Goal: Transaction & Acquisition: Purchase product/service

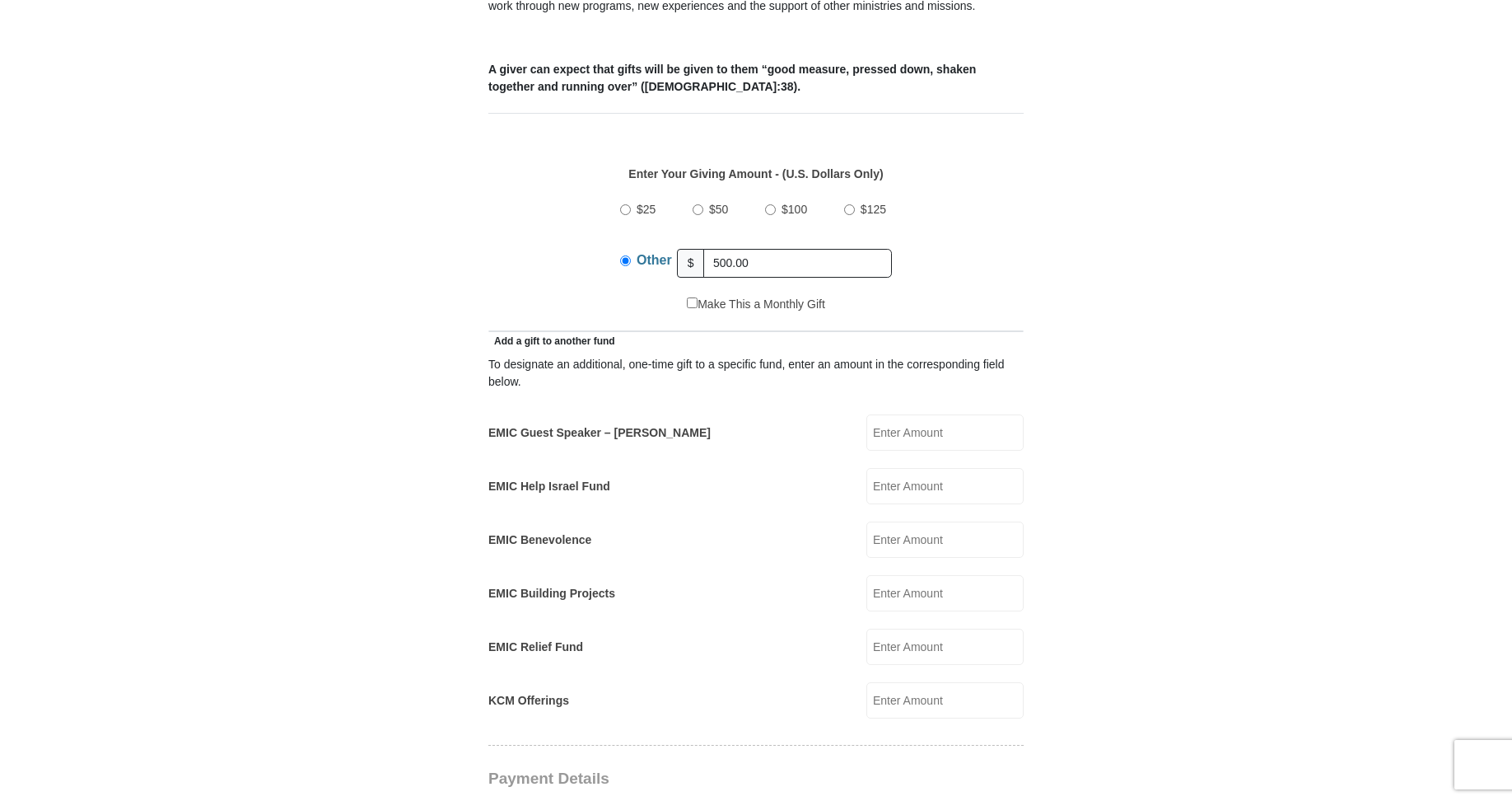
type input "500.00"
click at [911, 415] on input "EMIC Guest Speaker – [PERSON_NAME]" at bounding box center [945, 433] width 157 height 36
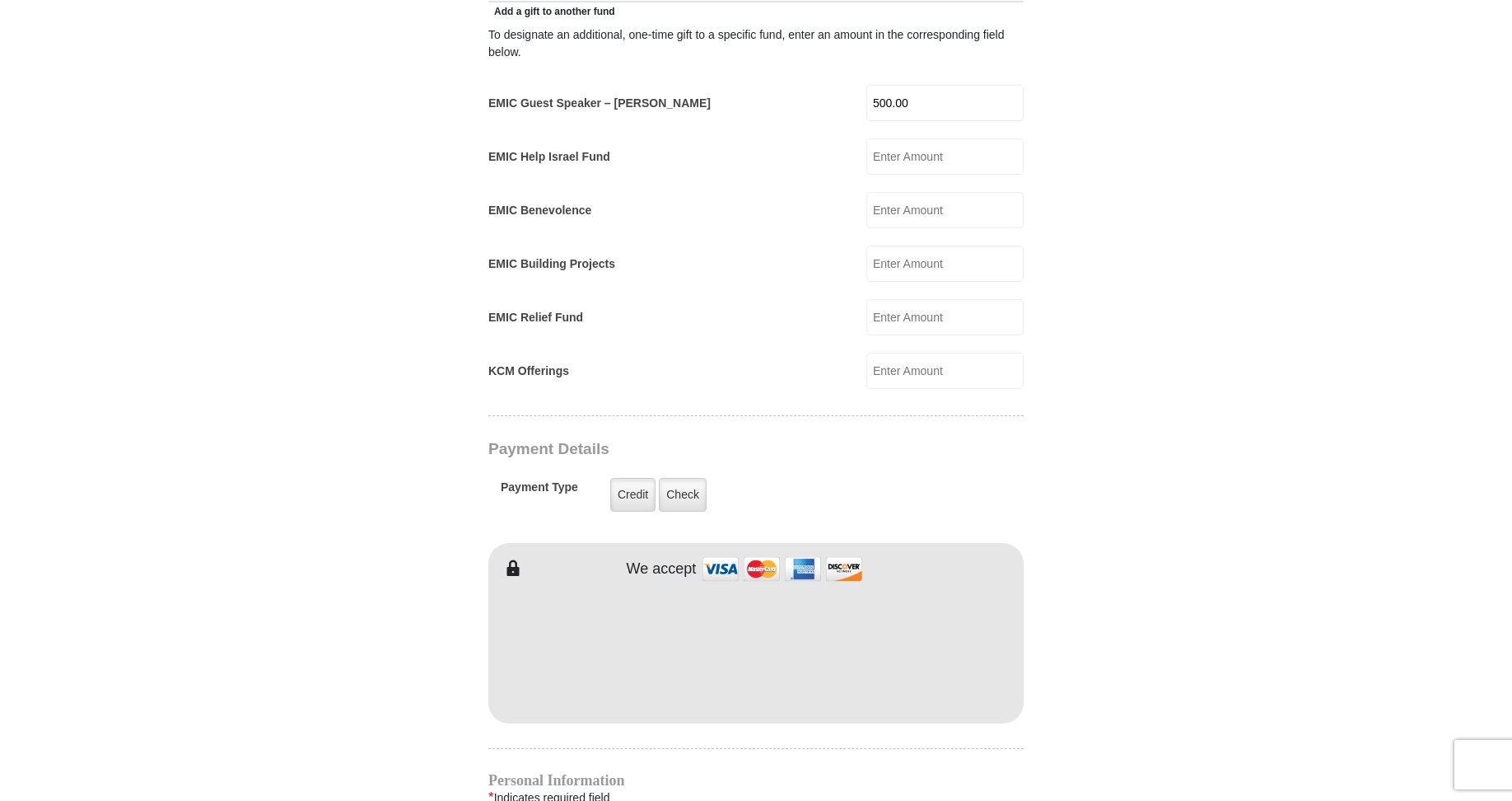
scroll to position [1153, 0]
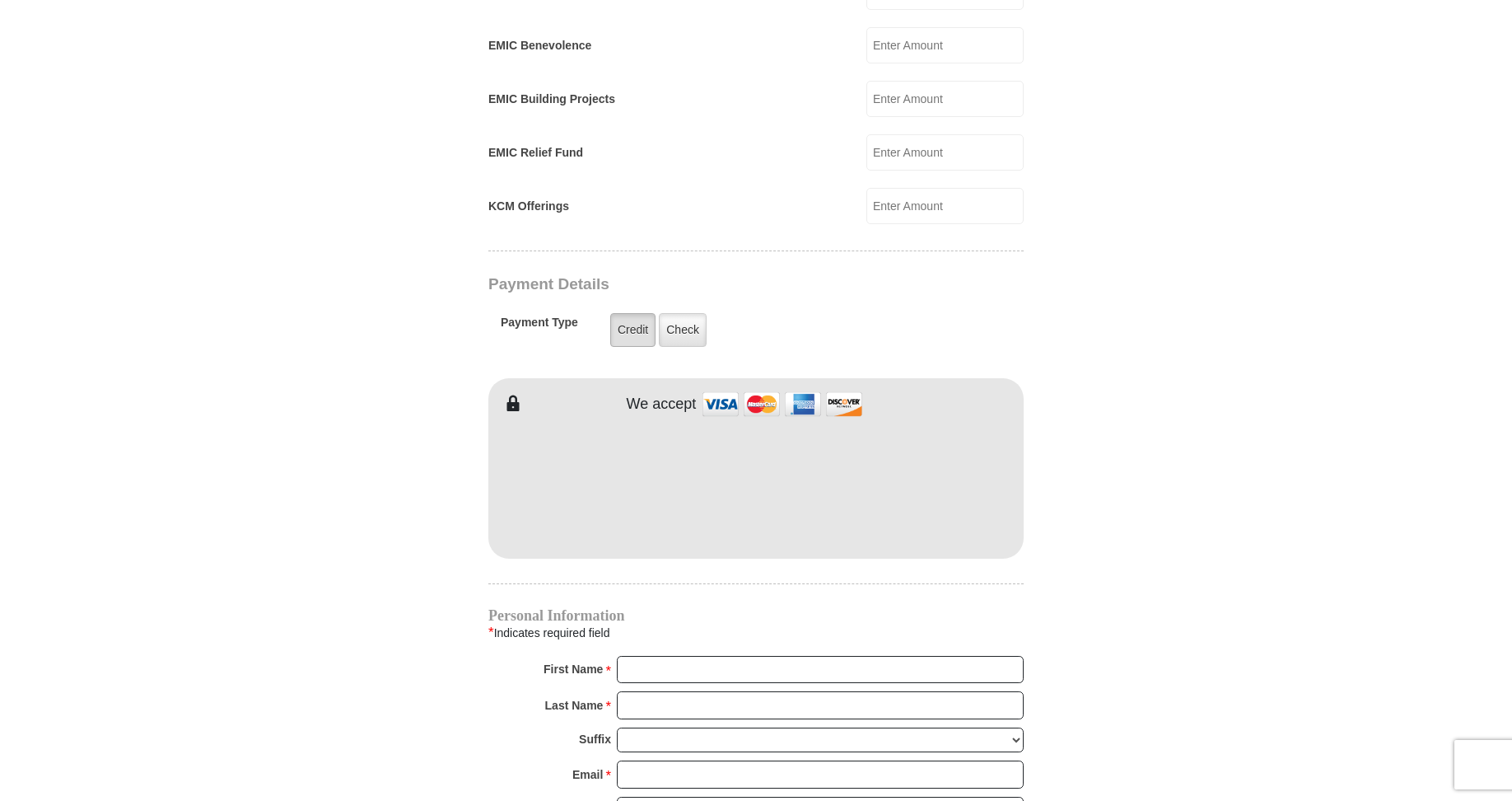
type input "500.00"
click at [638, 313] on label "Credit" at bounding box center [632, 330] width 45 height 33
click at [0, 0] on input "Credit" at bounding box center [0, 0] width 0 height 0
click at [644, 656] on input "First Name *" at bounding box center [820, 670] width 407 height 28
type input "[PERSON_NAME]"
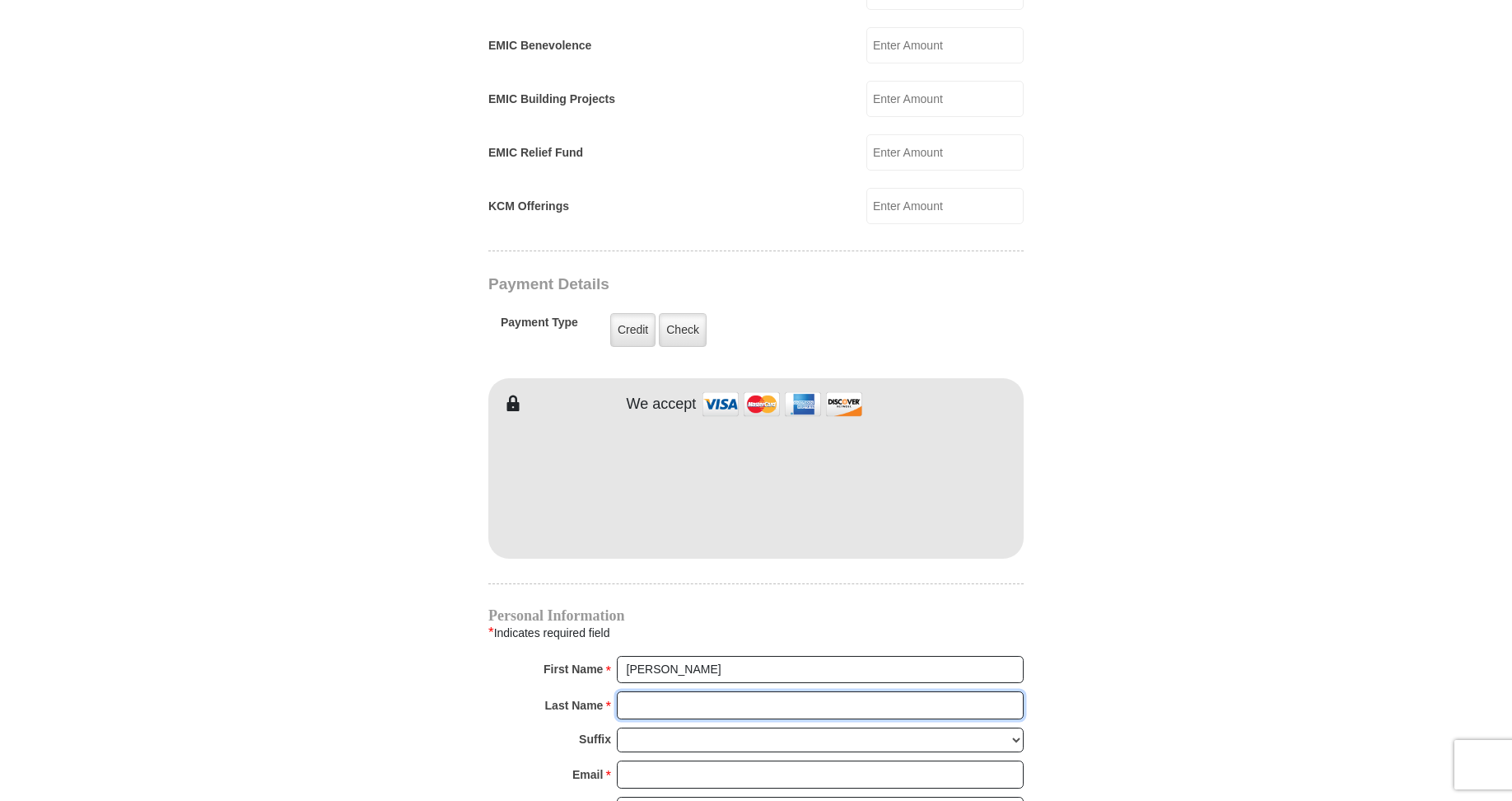
click at [630, 691] on input "Last Name *" at bounding box center [820, 705] width 407 height 28
type input "[PERSON_NAME]"
click at [635, 727] on select "[PERSON_NAME] I II III IV V VI" at bounding box center [820, 740] width 407 height 26
select select "III"
click at [617, 727] on select "[PERSON_NAME] I II III IV V VI" at bounding box center [820, 740] width 407 height 26
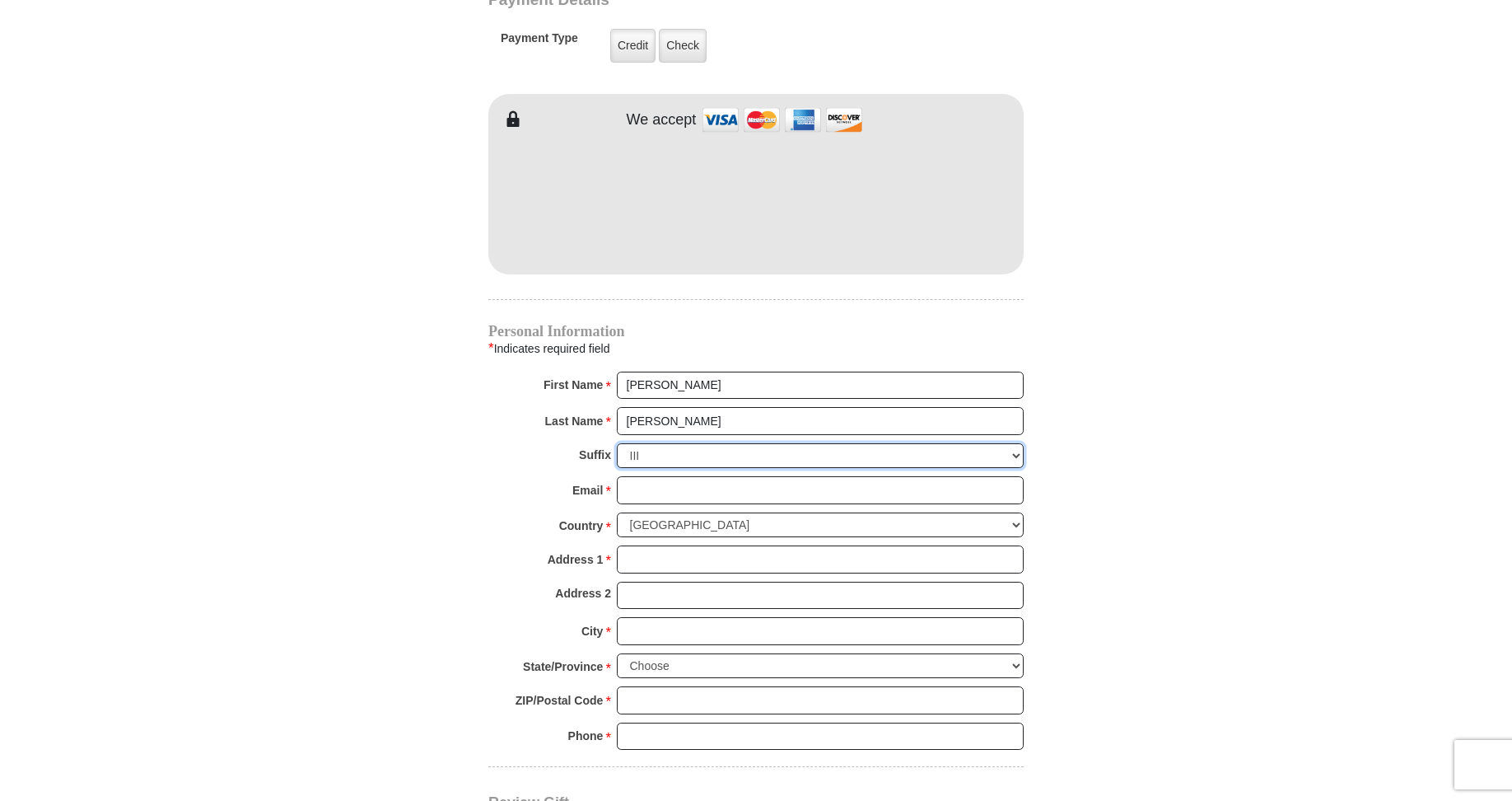
scroll to position [1483, 0]
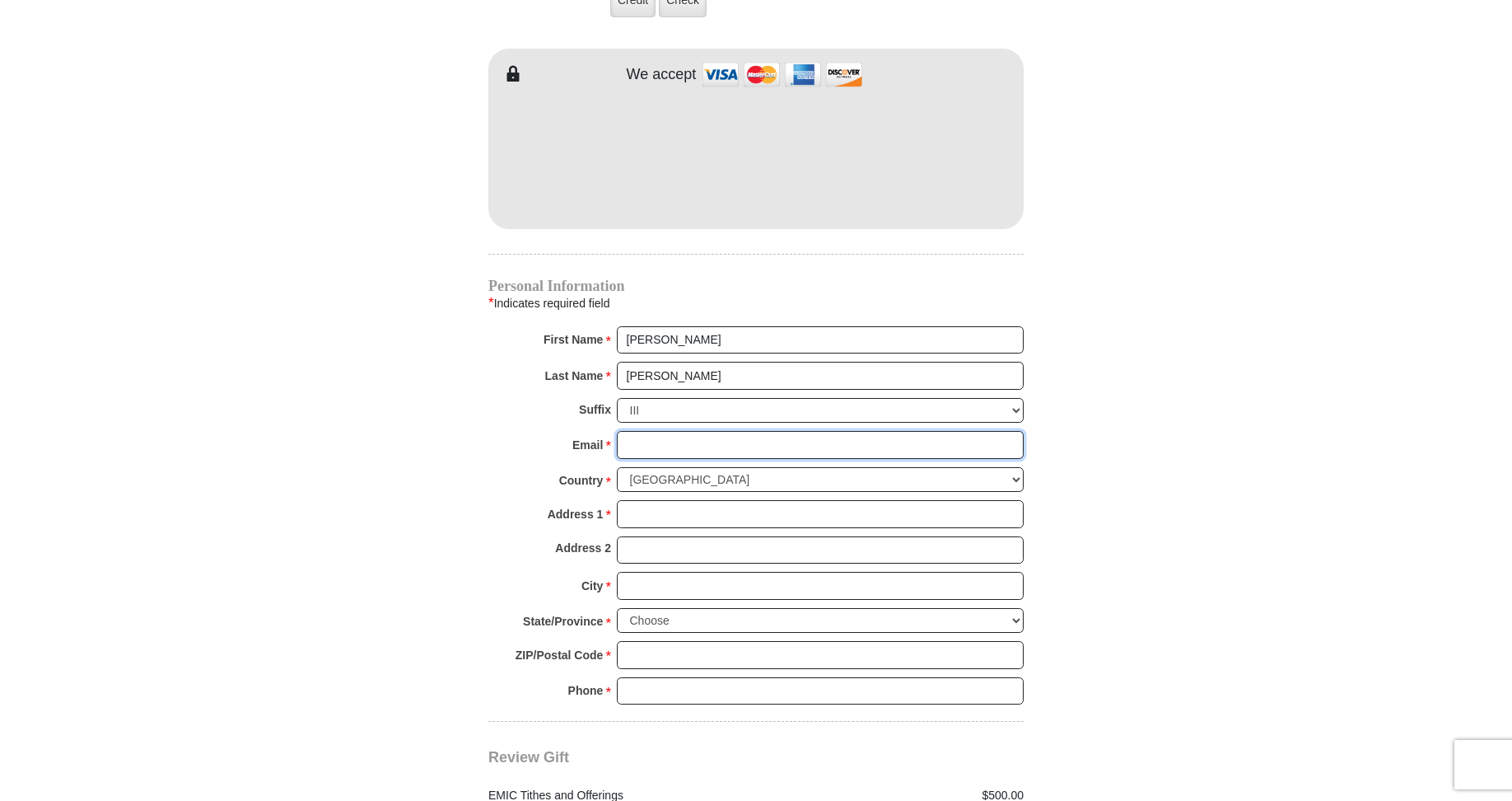
click at [624, 431] on input "Email *" at bounding box center [820, 445] width 407 height 28
type input "[EMAIL_ADDRESS][DOMAIN_NAME]"
type input "[STREET_ADDRESS]"
type input "[GEOGRAPHIC_DATA] SC"
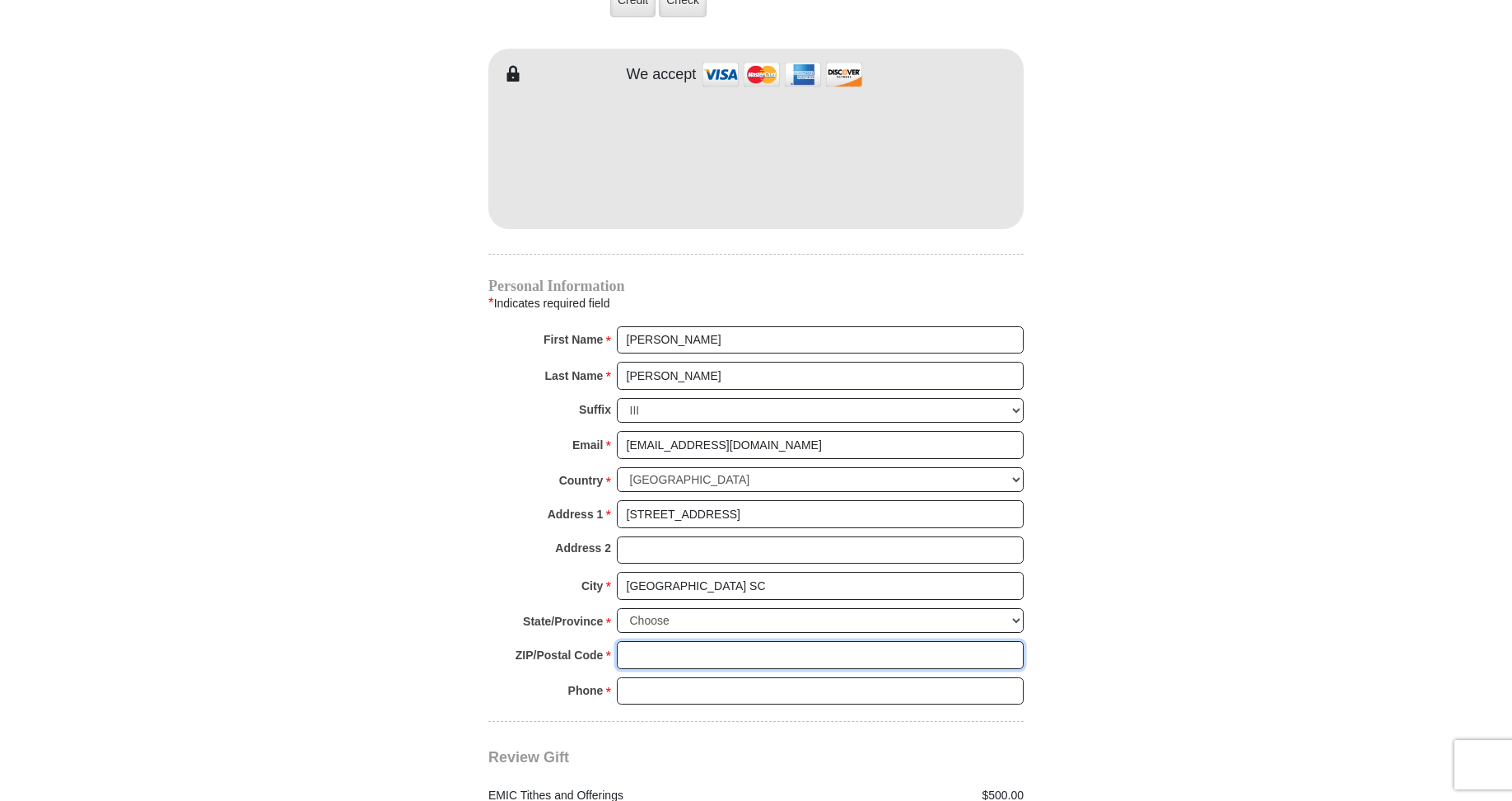
type input "29572"
type input "8439454033"
click at [679, 608] on select "Choose [US_STATE] [US_STATE] [US_STATE] [US_STATE] [US_STATE] Armed Forces Amer…" at bounding box center [820, 621] width 407 height 26
select select "SC"
click at [617, 608] on select "Choose [US_STATE] [US_STATE] [US_STATE] [US_STATE] [US_STATE] Armed Forces Amer…" at bounding box center [820, 621] width 407 height 26
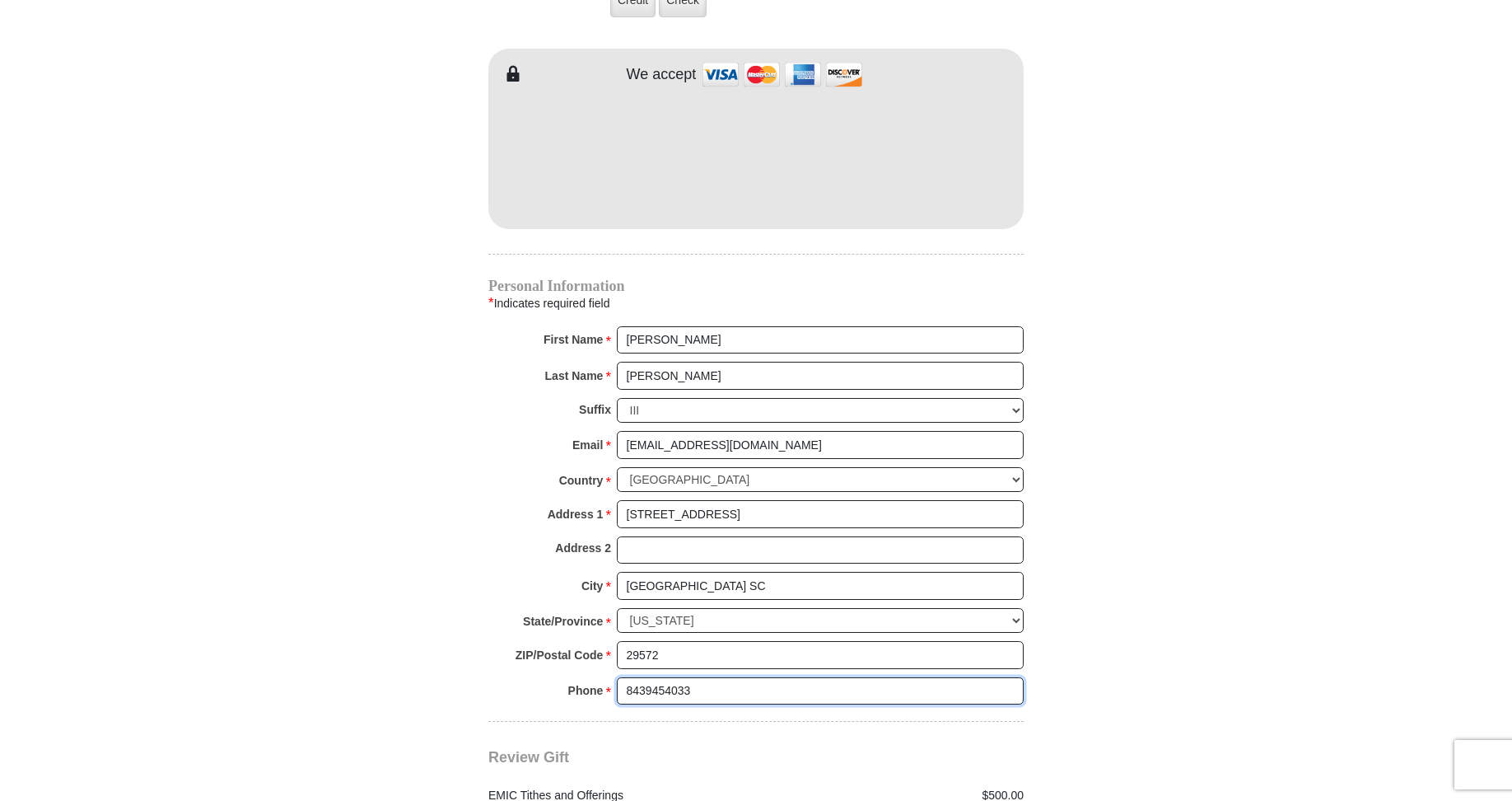
drag, startPoint x: 691, startPoint y: 667, endPoint x: 586, endPoint y: 668, distance: 105.0
click at [586, 677] on div "Phone * * 8439454033 Please enter Phone Number Please enter Phone" at bounding box center [756, 695] width 535 height 36
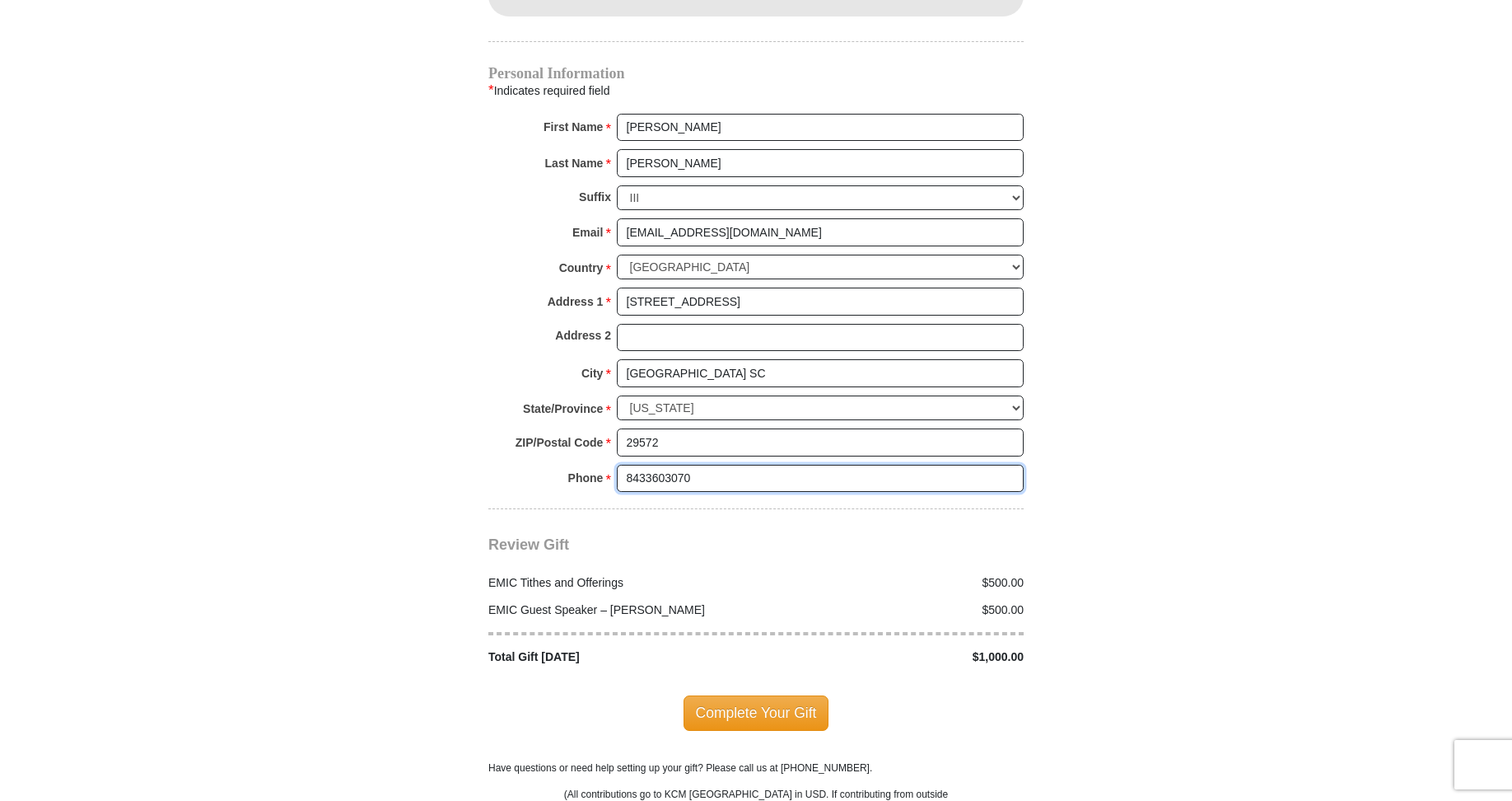
scroll to position [1812, 0]
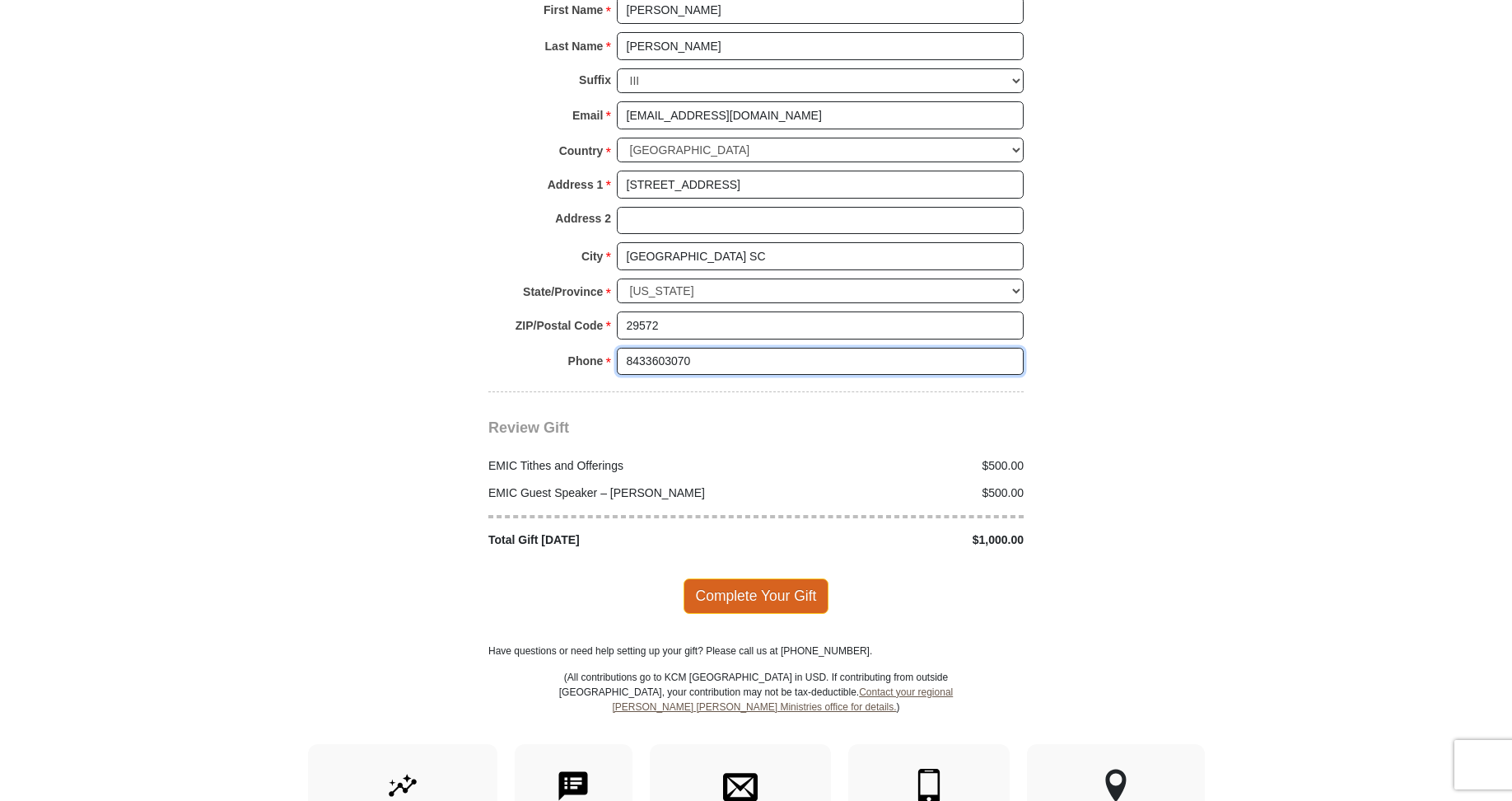
type input "8433603070"
click at [760, 579] on span "Complete Your Gift" at bounding box center [756, 596] width 146 height 34
